Goal: Book appointment/travel/reservation

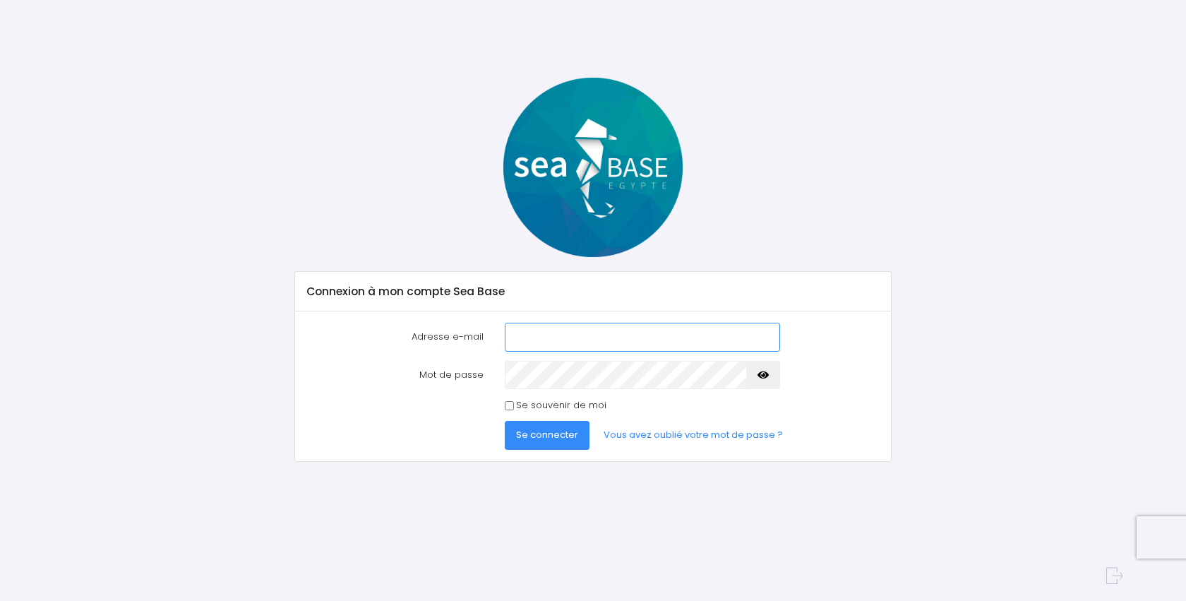
click at [568, 339] on input "Adresse e-mail" at bounding box center [642, 337] width 275 height 28
type input "s.richet.971@gmail.com"
click at [510, 403] on input "Se souvenir de moi" at bounding box center [509, 405] width 9 height 9
checkbox input "true"
click at [540, 438] on span "Se connecter" at bounding box center [547, 434] width 62 height 13
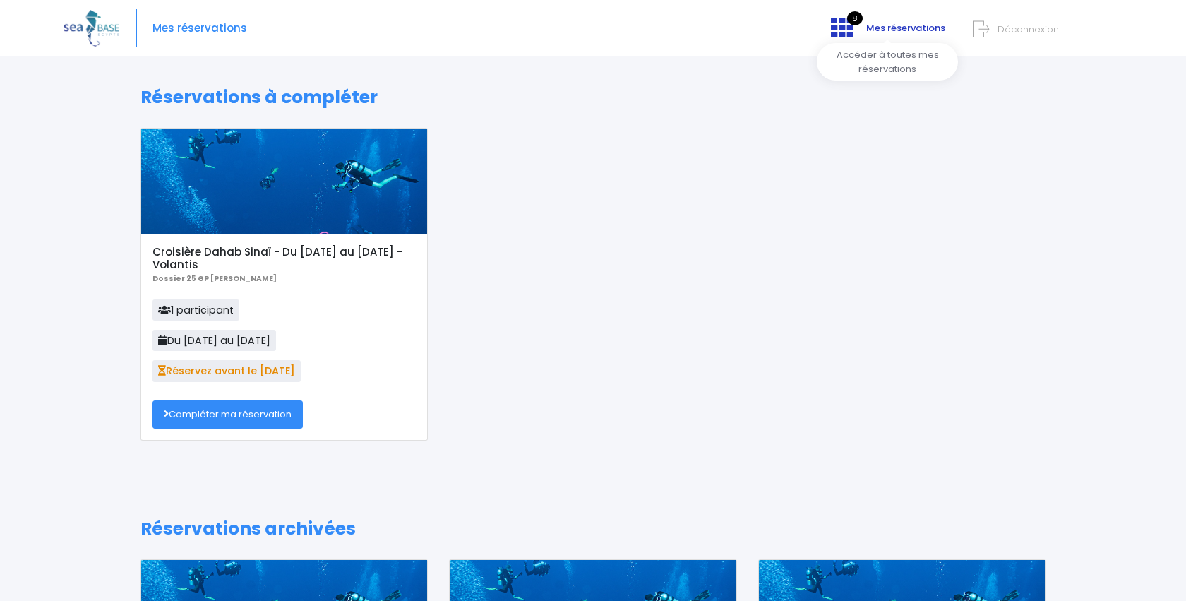
click at [852, 31] on icon at bounding box center [842, 27] width 23 height 23
click at [244, 420] on link "Compléter ma réservation" at bounding box center [228, 414] width 150 height 28
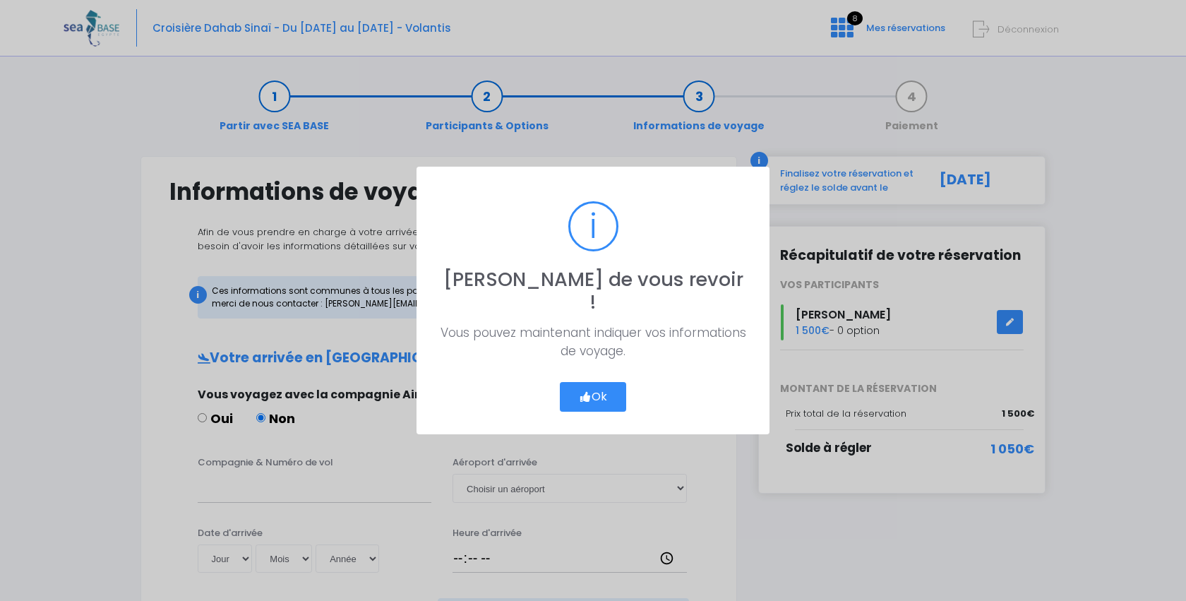
click at [595, 390] on button "Ok" at bounding box center [593, 397] width 66 height 30
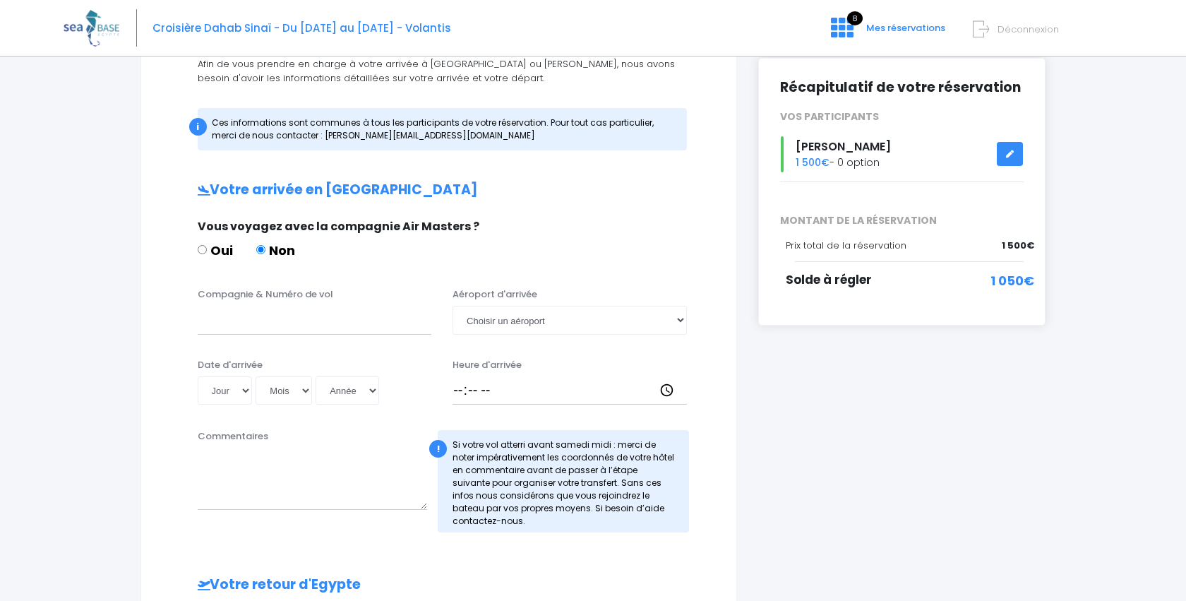
scroll to position [174, 0]
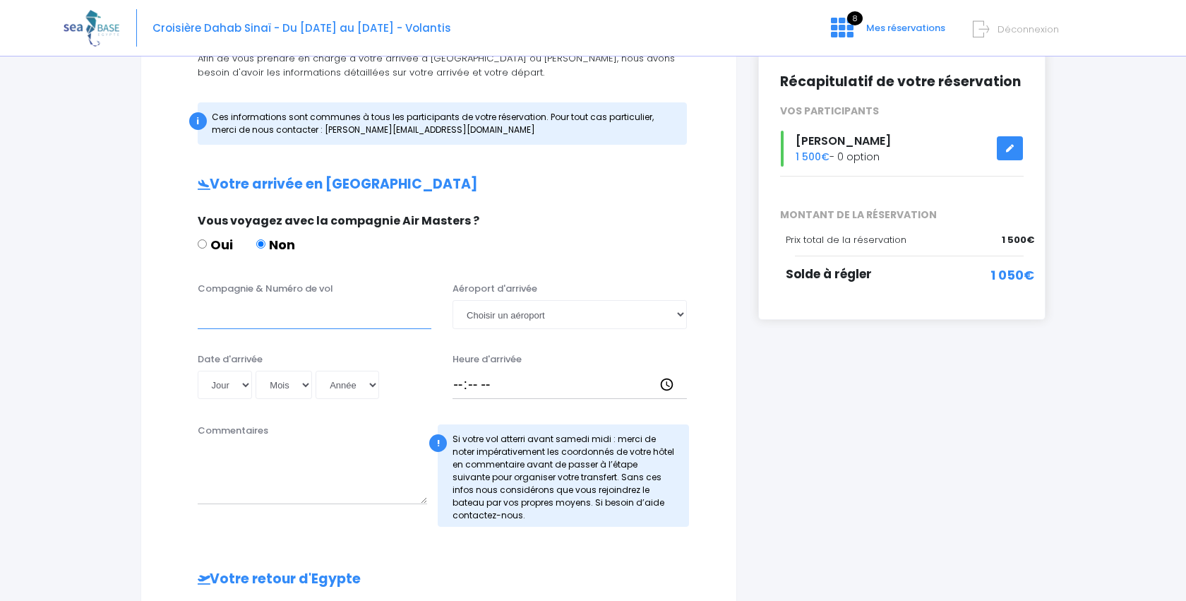
click at [345, 320] on input "Compagnie & Numéro de vol" at bounding box center [315, 314] width 234 height 28
type input "EGYPTAIR MS46"
click at [681, 317] on select "Choisir un aéroport Hurghada Marsa Alam" at bounding box center [570, 314] width 234 height 28
select select "Hurghada"
click at [246, 383] on select "Jour 01 02 03 04 05 06 07 08 09 10 11 12 13 14 15 16 17 18 19 20 21 22 23 24 25…" at bounding box center [225, 385] width 55 height 28
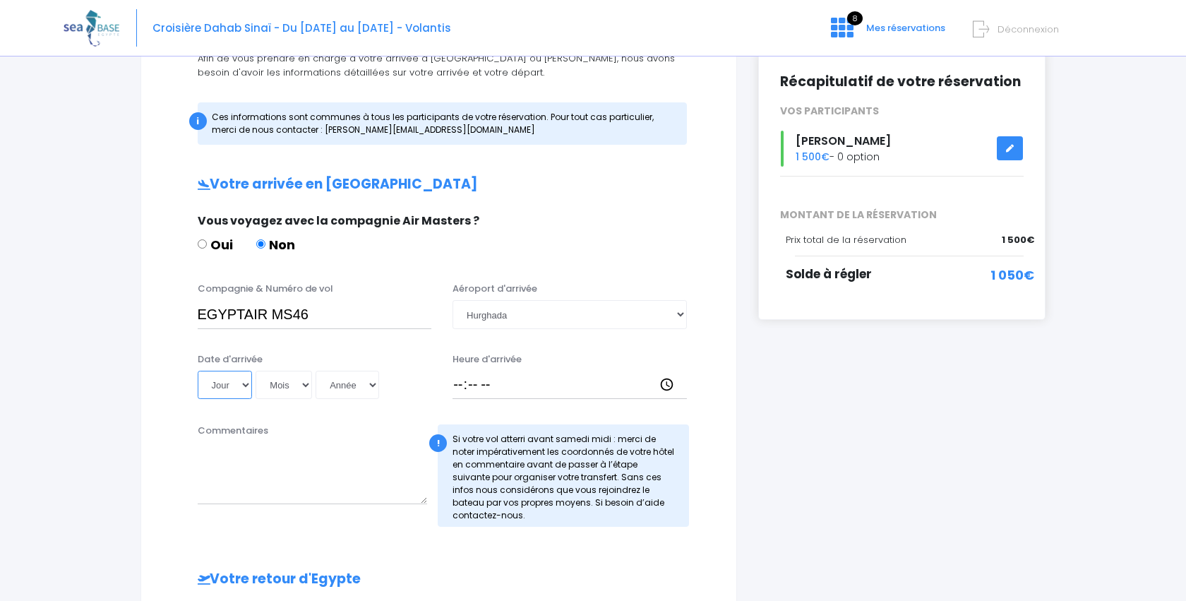
select select "11"
click at [305, 383] on select "Mois 01 02 03 04 05 06 07 08 09 10 11 12" at bounding box center [284, 385] width 56 height 28
select select "10"
click at [371, 378] on select "Année 2045 2044 2043 2042 2041 2040 2039 2038 2037 2036 2035 2034 2033 2032 203…" at bounding box center [348, 385] width 64 height 28
select select "2025"
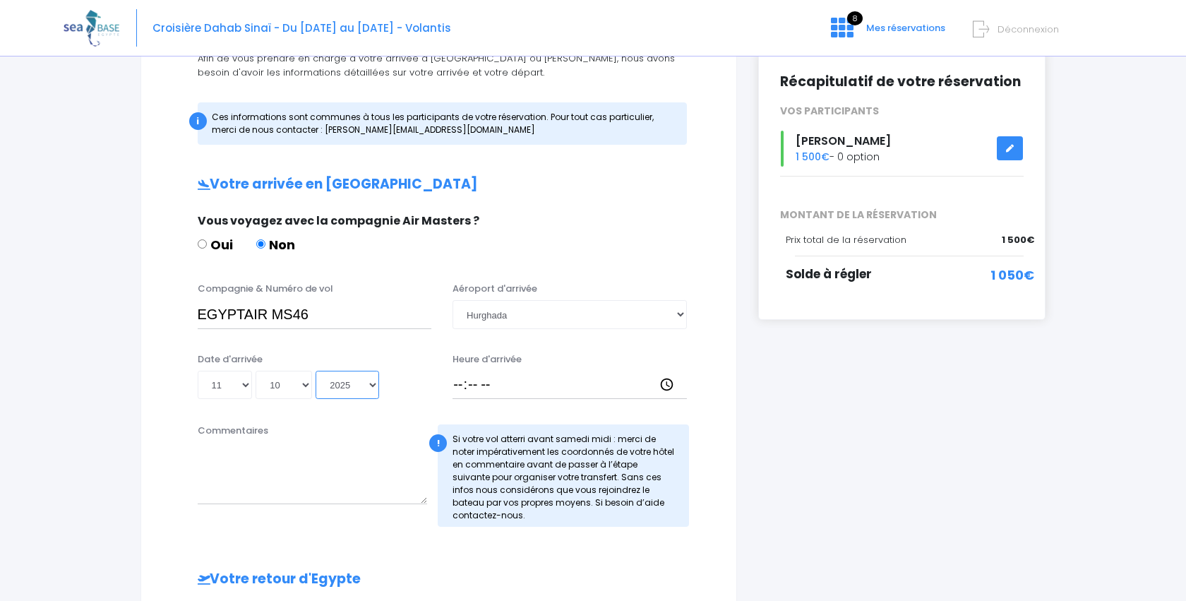
type input "2025-10-11"
click at [455, 379] on input "Heure d'arrivée" at bounding box center [570, 385] width 234 height 28
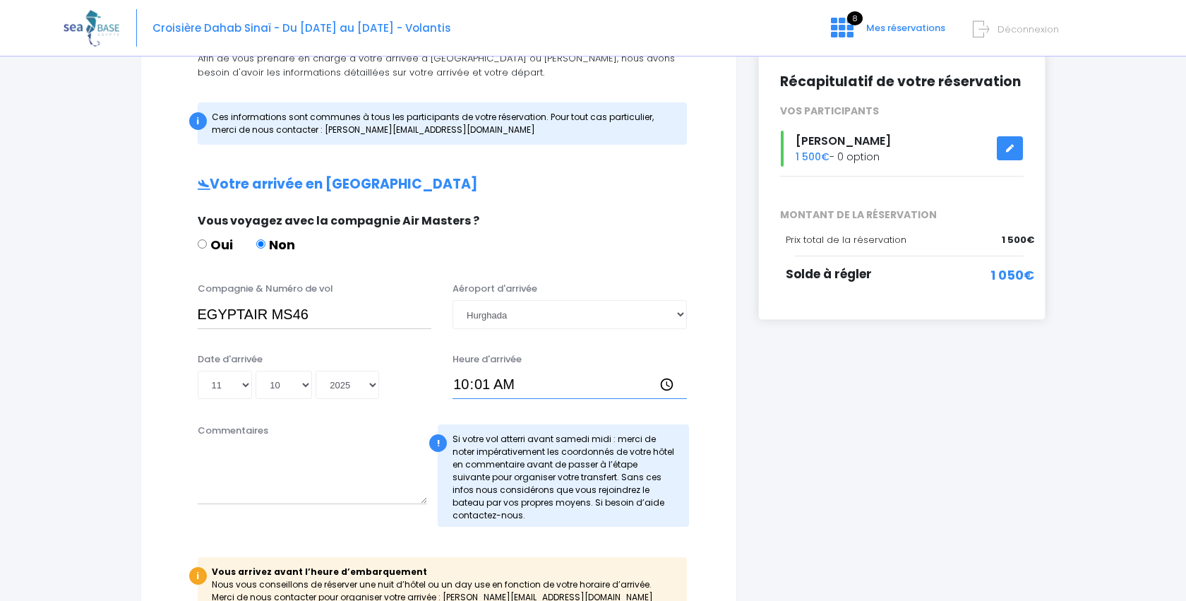
type input "10:15"
click at [581, 340] on div "Compagnie & Numéro de vol EGYPTAIR MS46 Aéroport d'arrivée Choisir un aéroport …" at bounding box center [438, 346] width 539 height 128
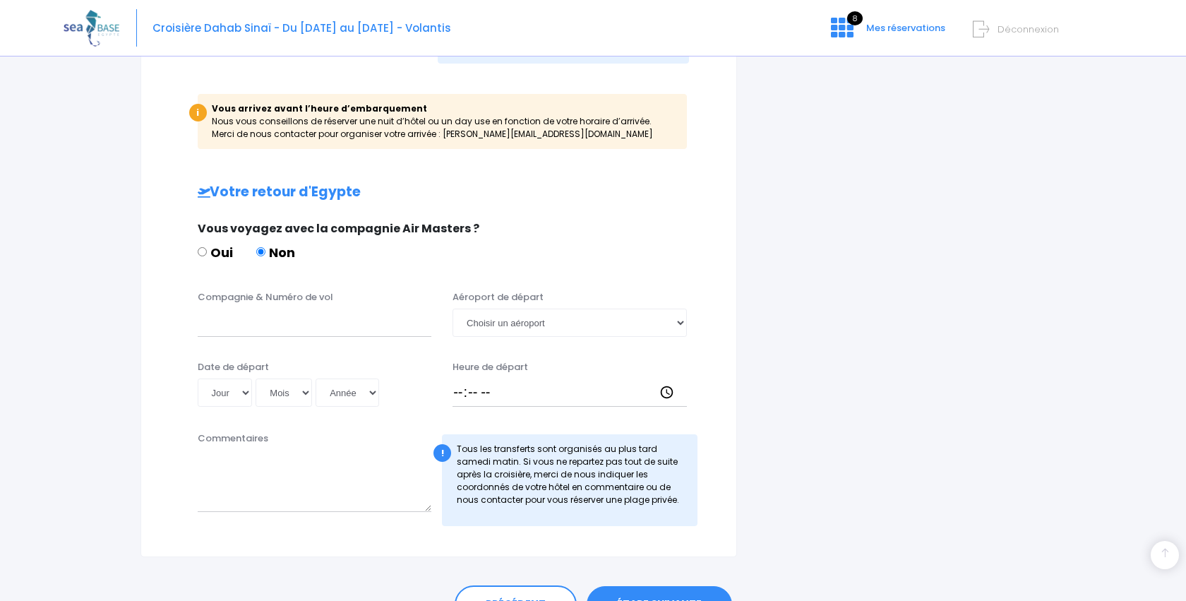
scroll to position [639, 0]
click at [265, 323] on input "Compagnie & Numéro de vol" at bounding box center [315, 320] width 234 height 28
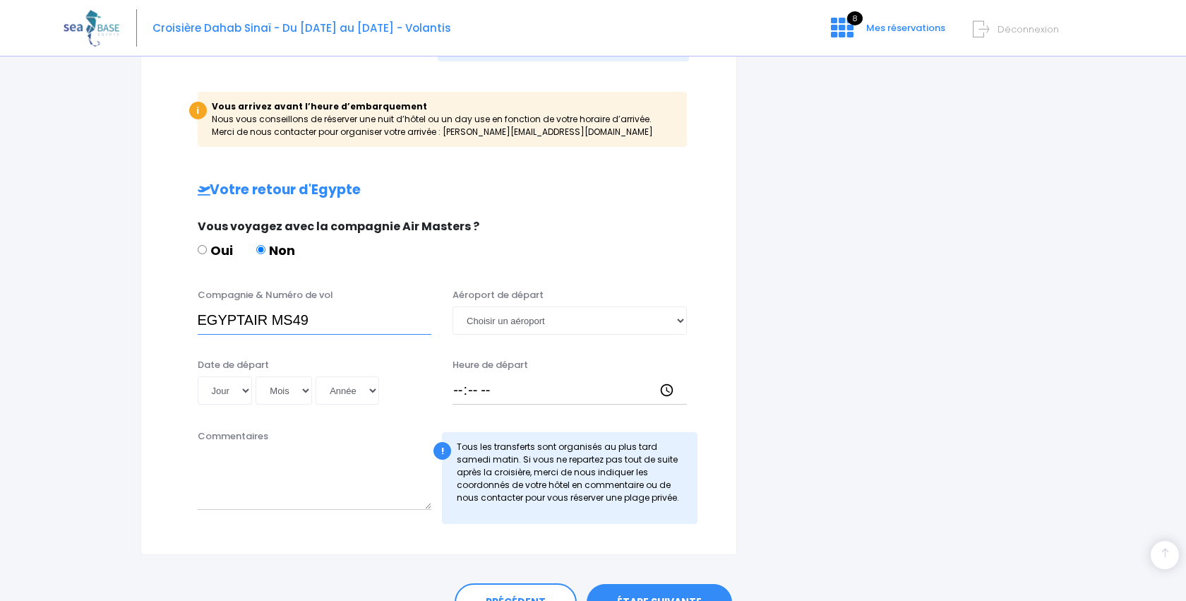
type input "EGYPTAIR MS49"
click at [243, 395] on select "Jour 01 02 03 04 05 06 07 08 09 10 11 12 13 14 15 16 17 18 19 20 21 22 23 24 25…" at bounding box center [225, 390] width 55 height 28
select select "18"
click at [304, 393] on select "Mois 01 02 03 04 05 06 07 08 09 10 11 12" at bounding box center [284, 390] width 56 height 28
select select "10"
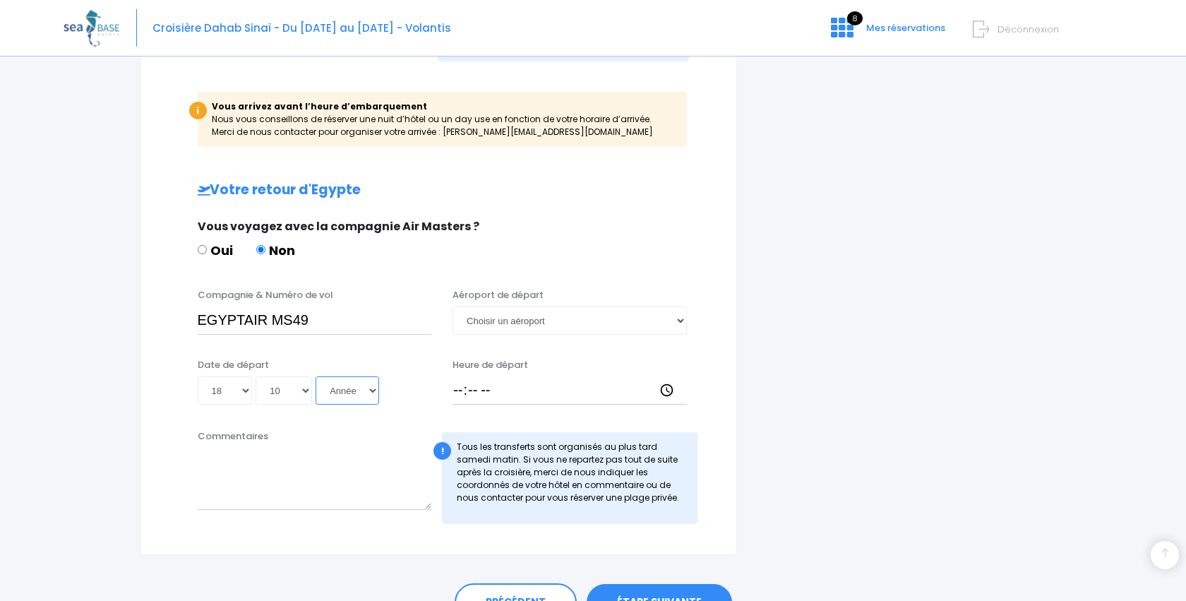
click at [371, 388] on select "Année 2045 2044 2043 2042 2041 2040 2039 2038 2037 2036 2035 2034 2033 2032 203…" at bounding box center [348, 390] width 64 height 28
select select "2025"
type input "2025-10-18"
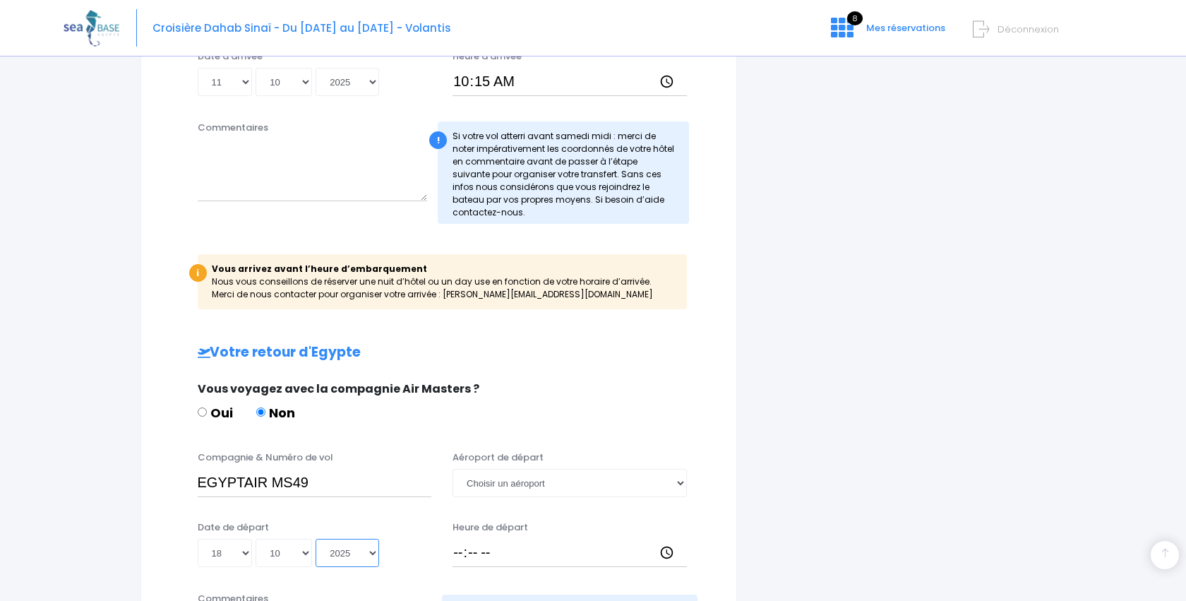
scroll to position [551, 0]
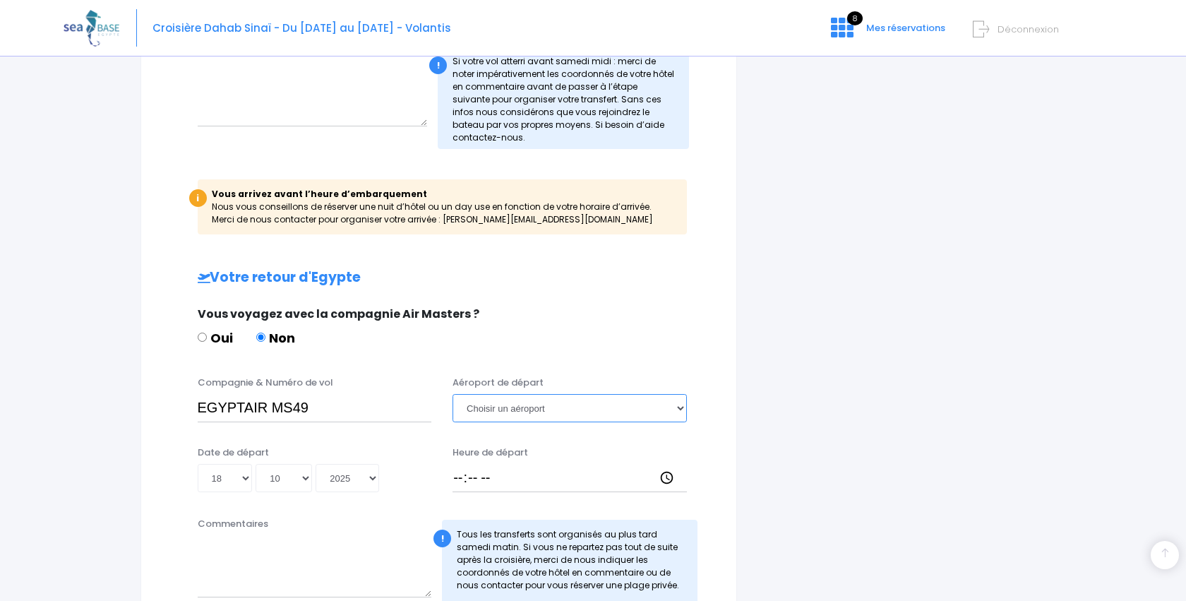
click at [675, 405] on select "Choisir un aéroport Hurghada Marsa Alam" at bounding box center [570, 408] width 234 height 28
select select "Hurghada"
click at [455, 471] on input "Heure de départ" at bounding box center [570, 478] width 234 height 28
type input "22:30"
click at [353, 537] on textarea "Commentaires" at bounding box center [315, 566] width 234 height 62
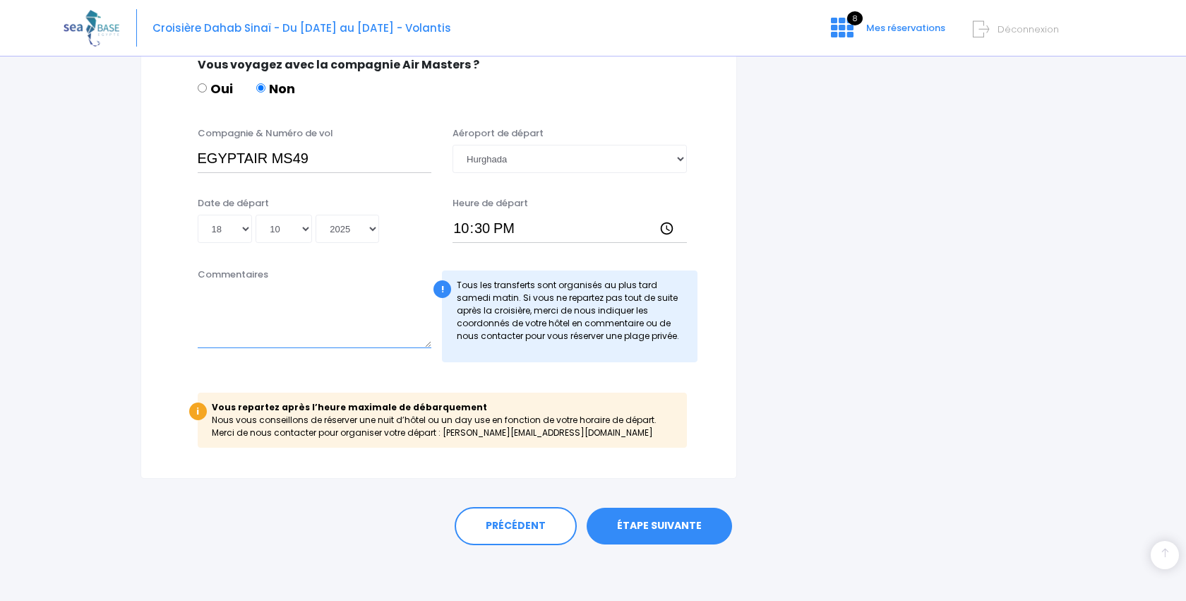
scroll to position [801, 0]
click at [647, 515] on link "ÉTAPE SUIVANTE" at bounding box center [659, 525] width 145 height 37
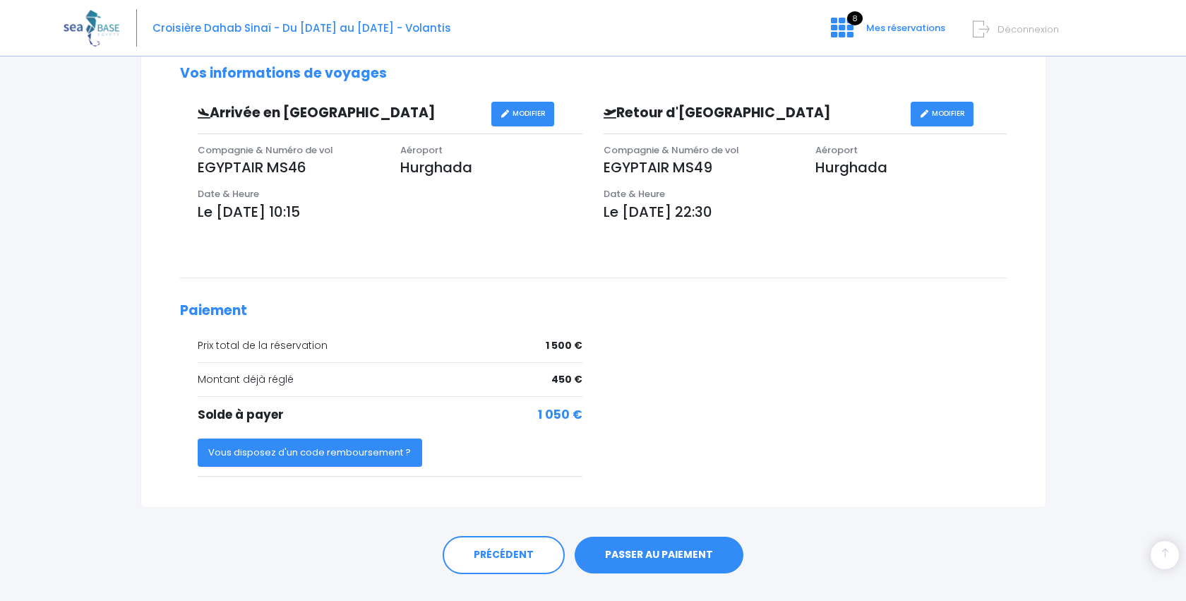
scroll to position [434, 0]
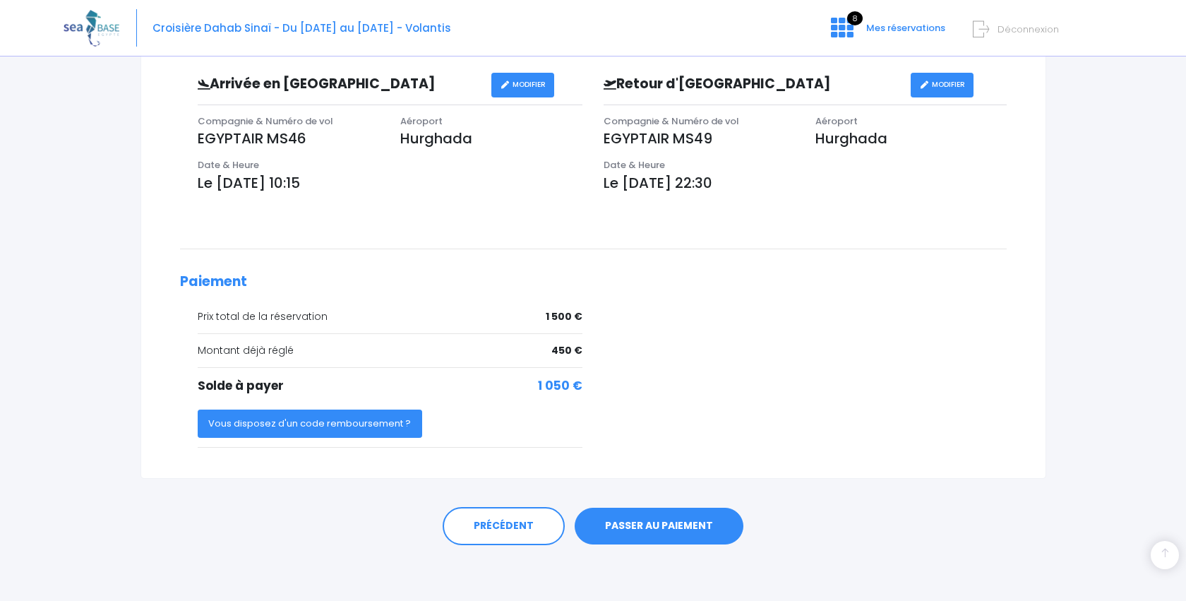
click at [376, 424] on button "Vous disposez d'un code remboursement ?" at bounding box center [310, 424] width 225 height 28
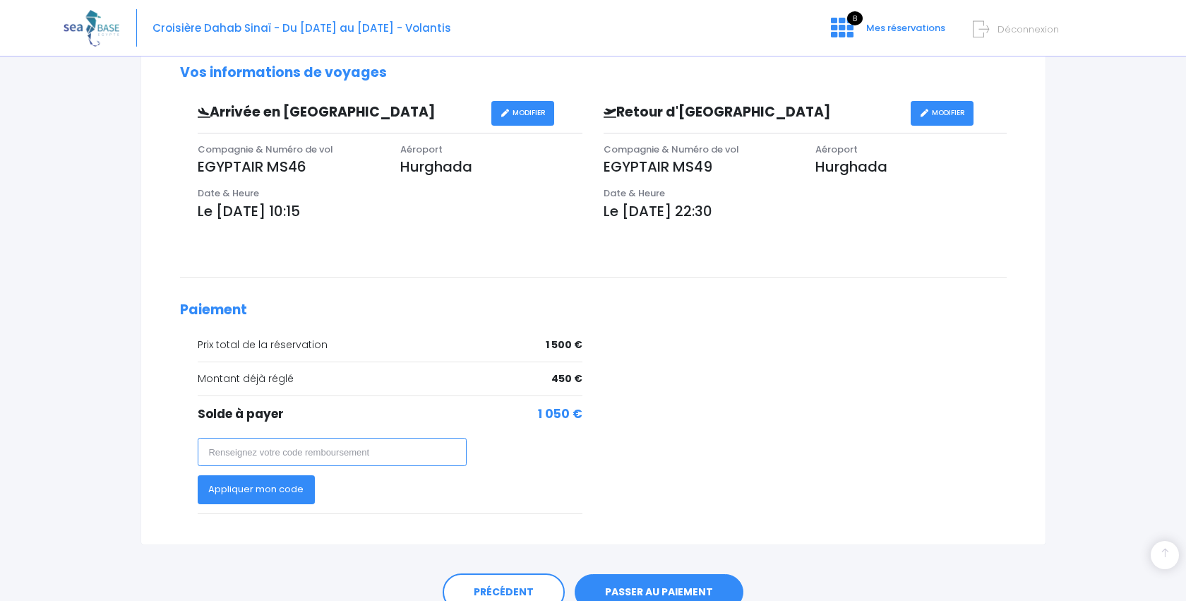
click at [319, 458] on input "text" at bounding box center [333, 452] width 270 height 28
paste input "RembSebRichet"
type input "RembSebRichet"
click at [274, 494] on button "Appliquer mon code" at bounding box center [257, 489] width 118 height 28
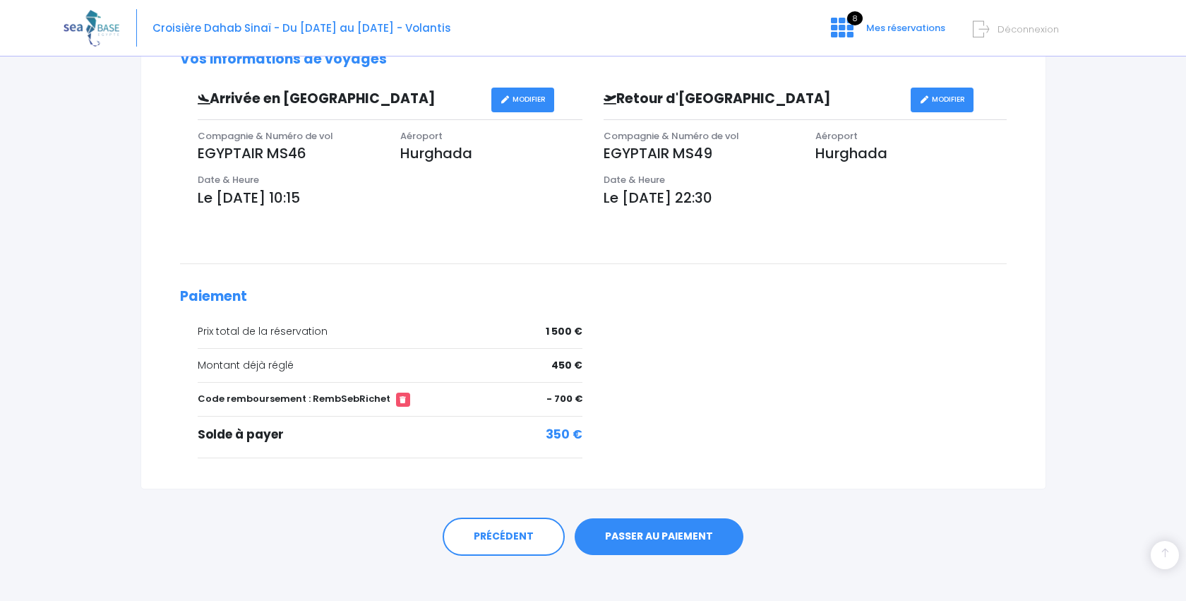
scroll to position [428, 0]
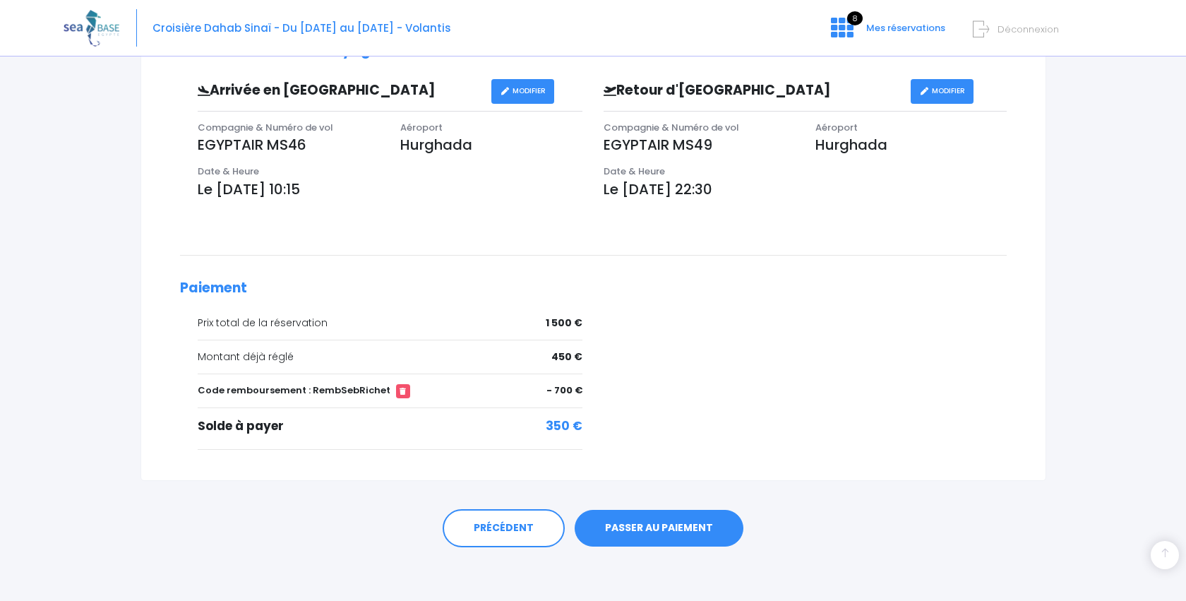
click at [667, 528] on link "PASSER AU PAIEMENT" at bounding box center [659, 528] width 169 height 37
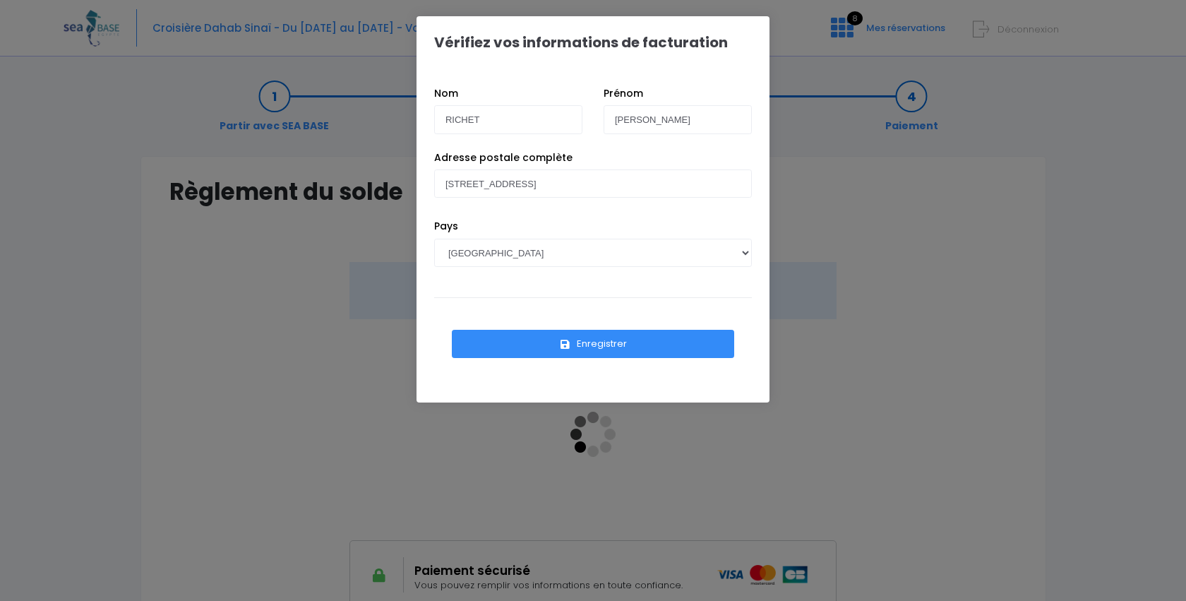
click at [611, 339] on button "Enregistrer" at bounding box center [593, 344] width 282 height 28
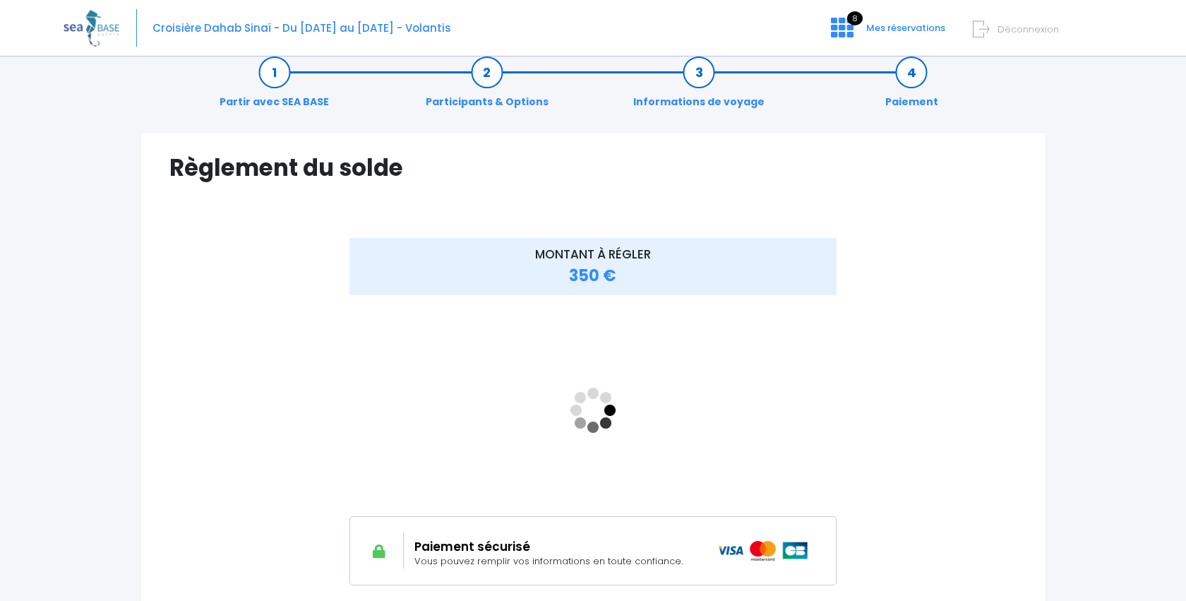
scroll to position [25, 0]
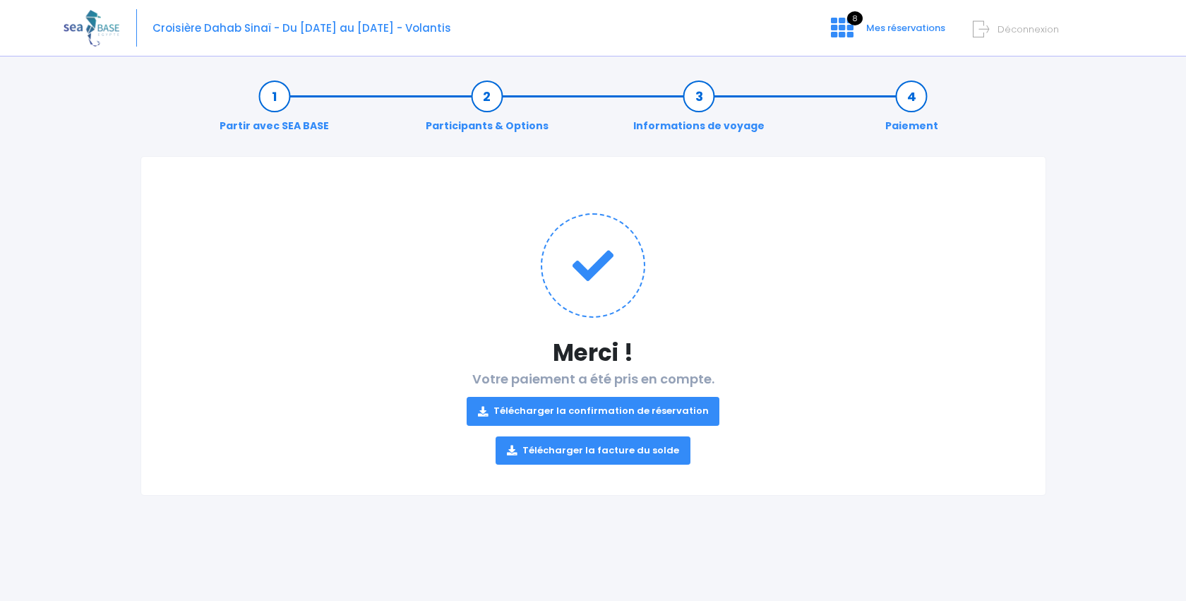
click at [630, 453] on link "Télécharger la facture du solde" at bounding box center [593, 450] width 195 height 28
click at [537, 407] on link "Télécharger la confirmation de réservation" at bounding box center [593, 411] width 253 height 28
